Goal: Information Seeking & Learning: Understand process/instructions

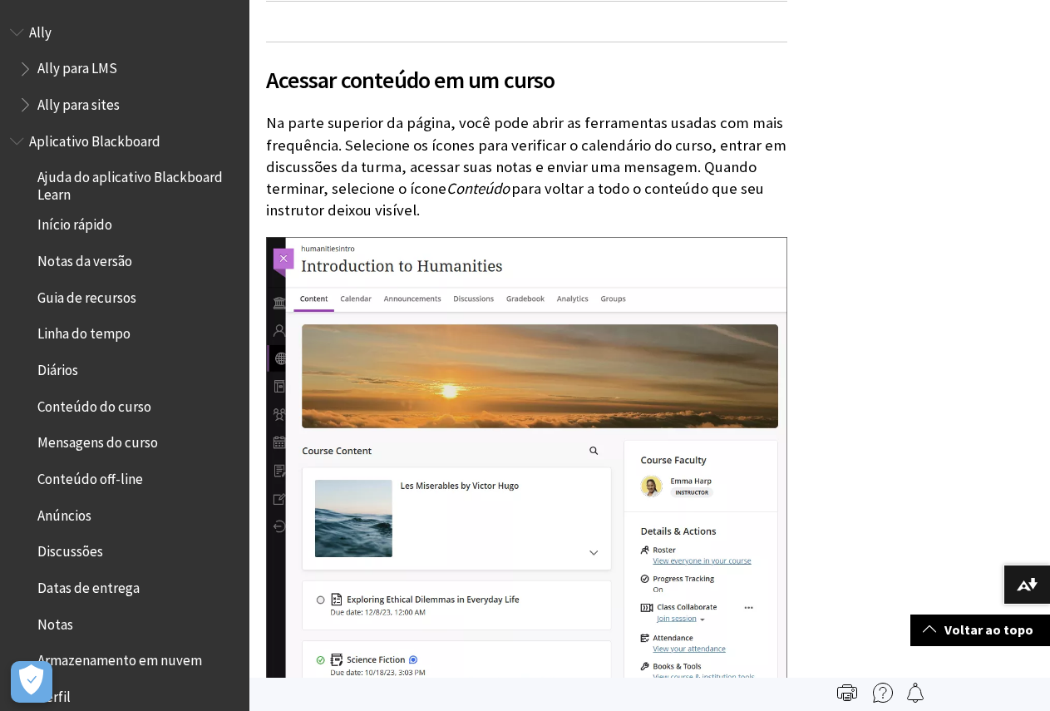
scroll to position [2177, 0]
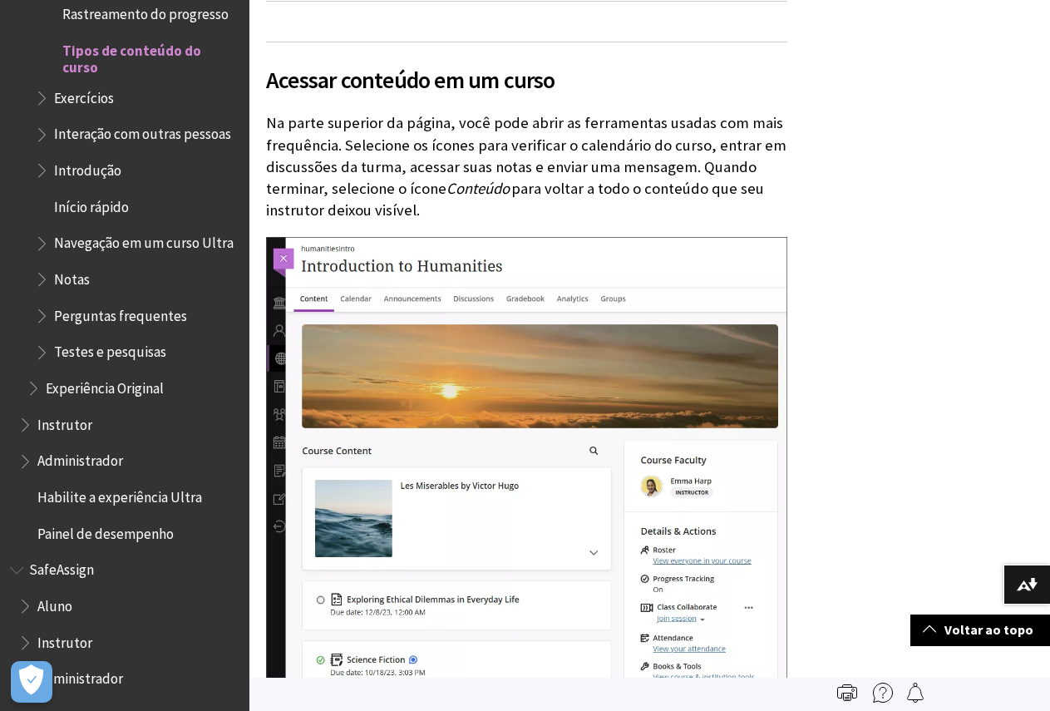
click at [61, 288] on span "Notas" at bounding box center [72, 276] width 36 height 22
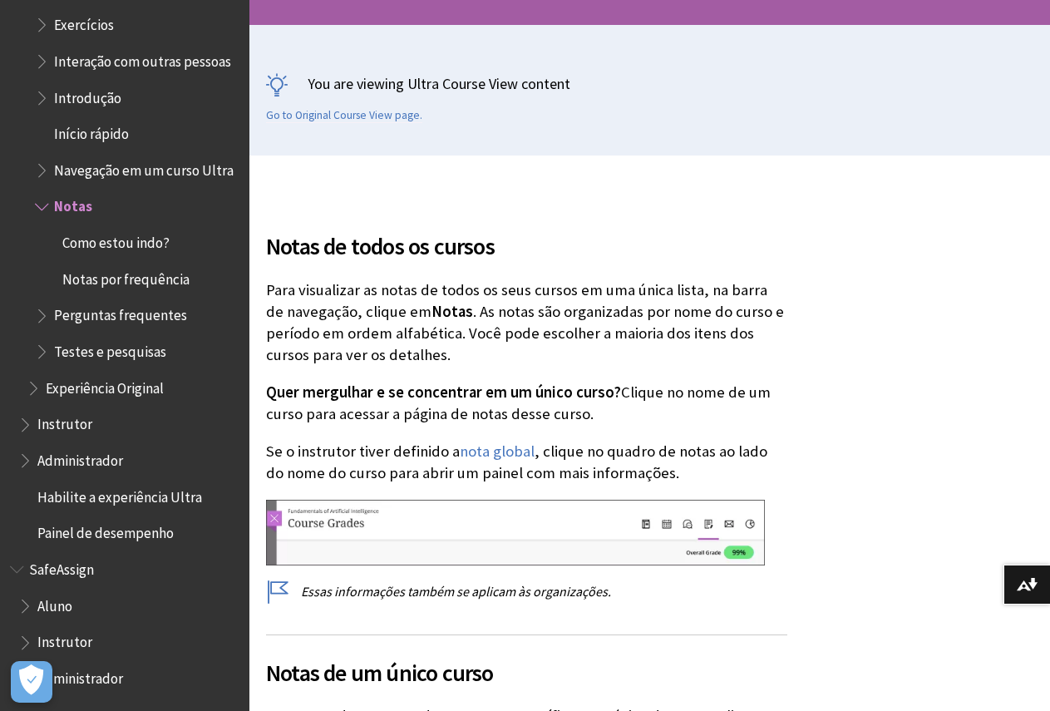
scroll to position [250, 0]
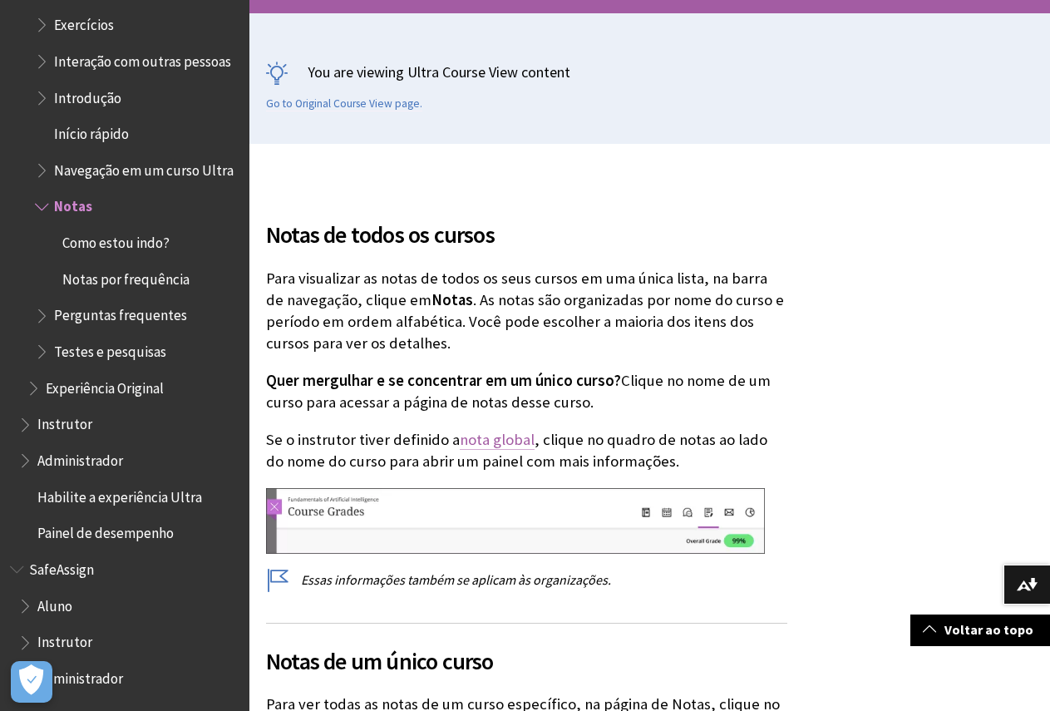
click at [502, 442] on link "nota global" at bounding box center [497, 440] width 75 height 20
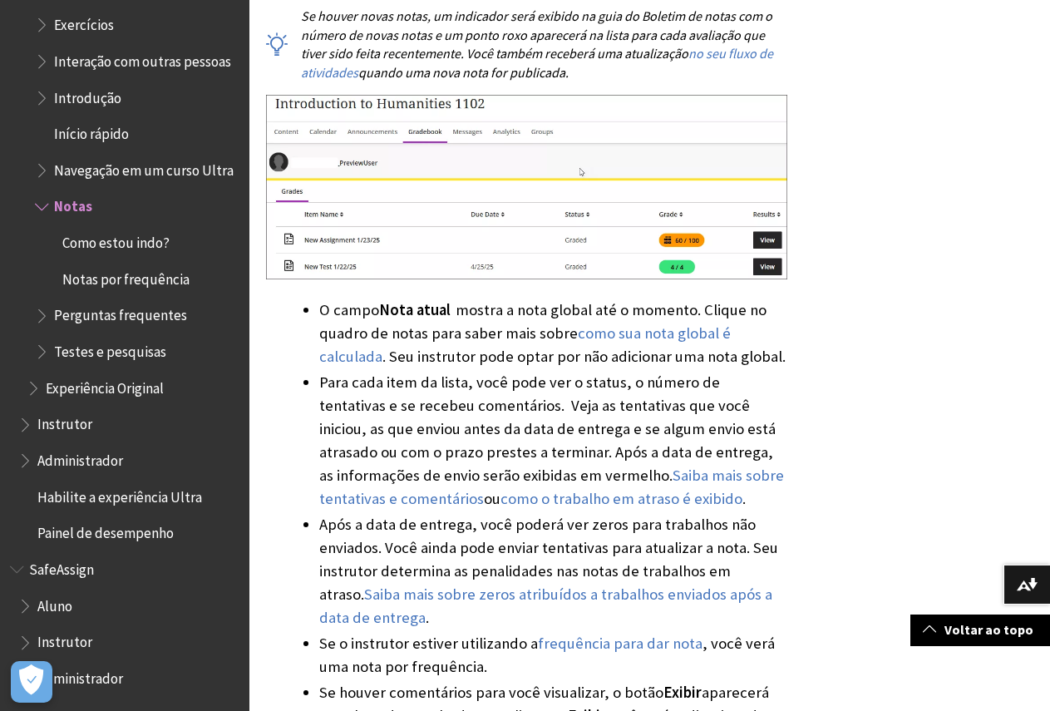
scroll to position [998, 0]
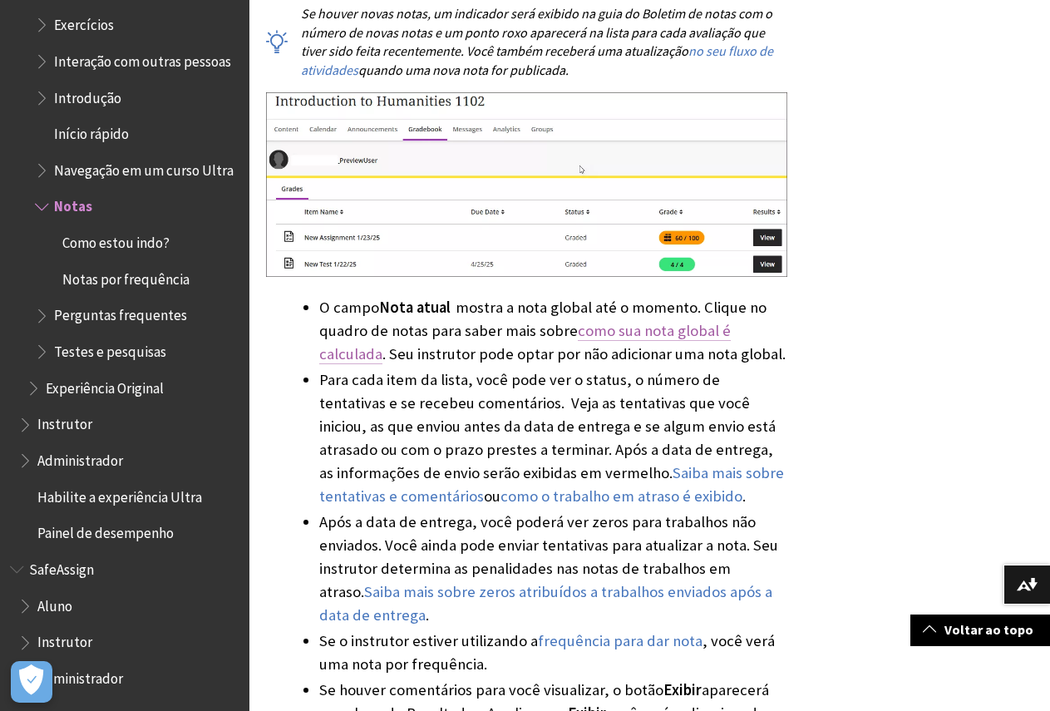
click at [657, 334] on link "como sua nota global é calculada" at bounding box center [525, 342] width 412 height 43
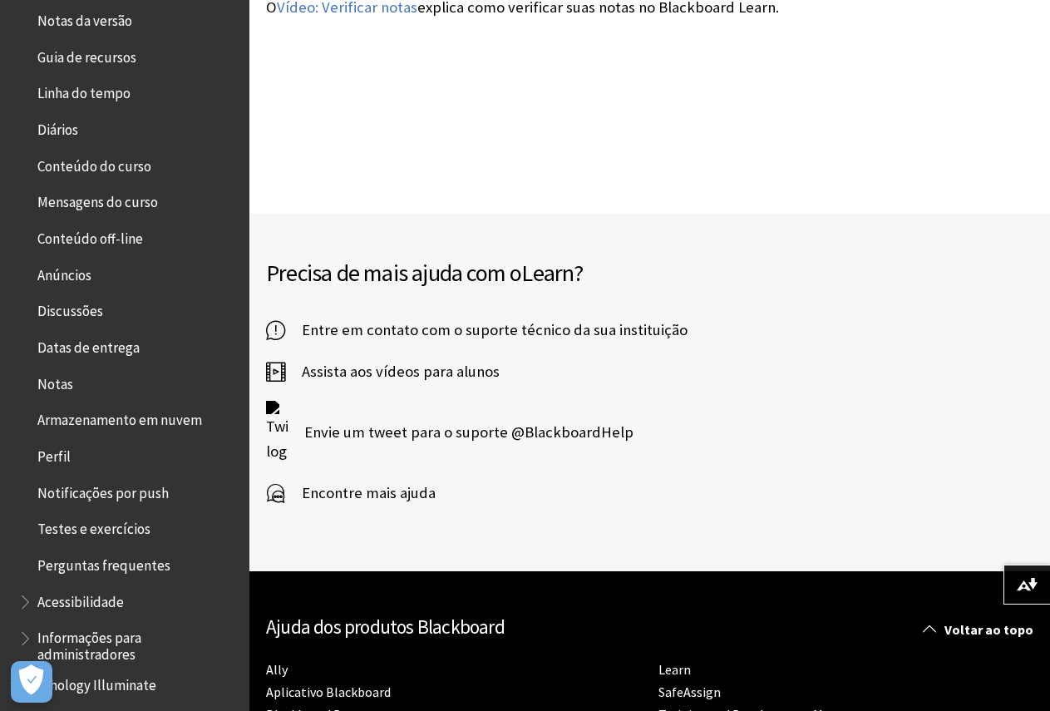
scroll to position [238, 0]
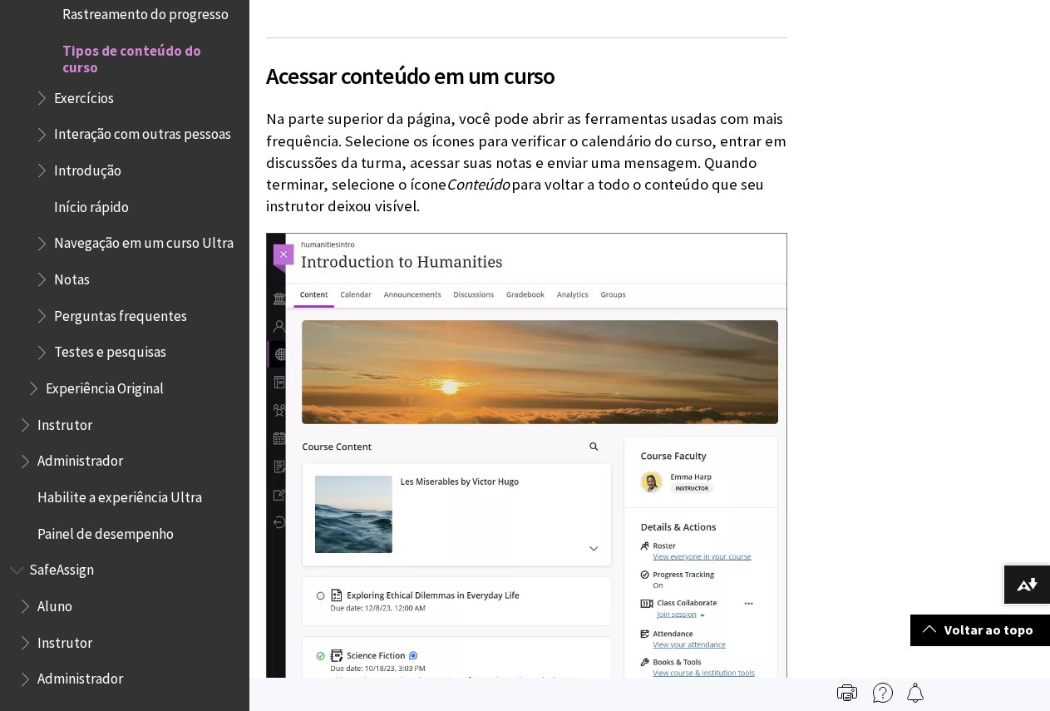
scroll to position [886, 0]
